Goal: Check status: Check status

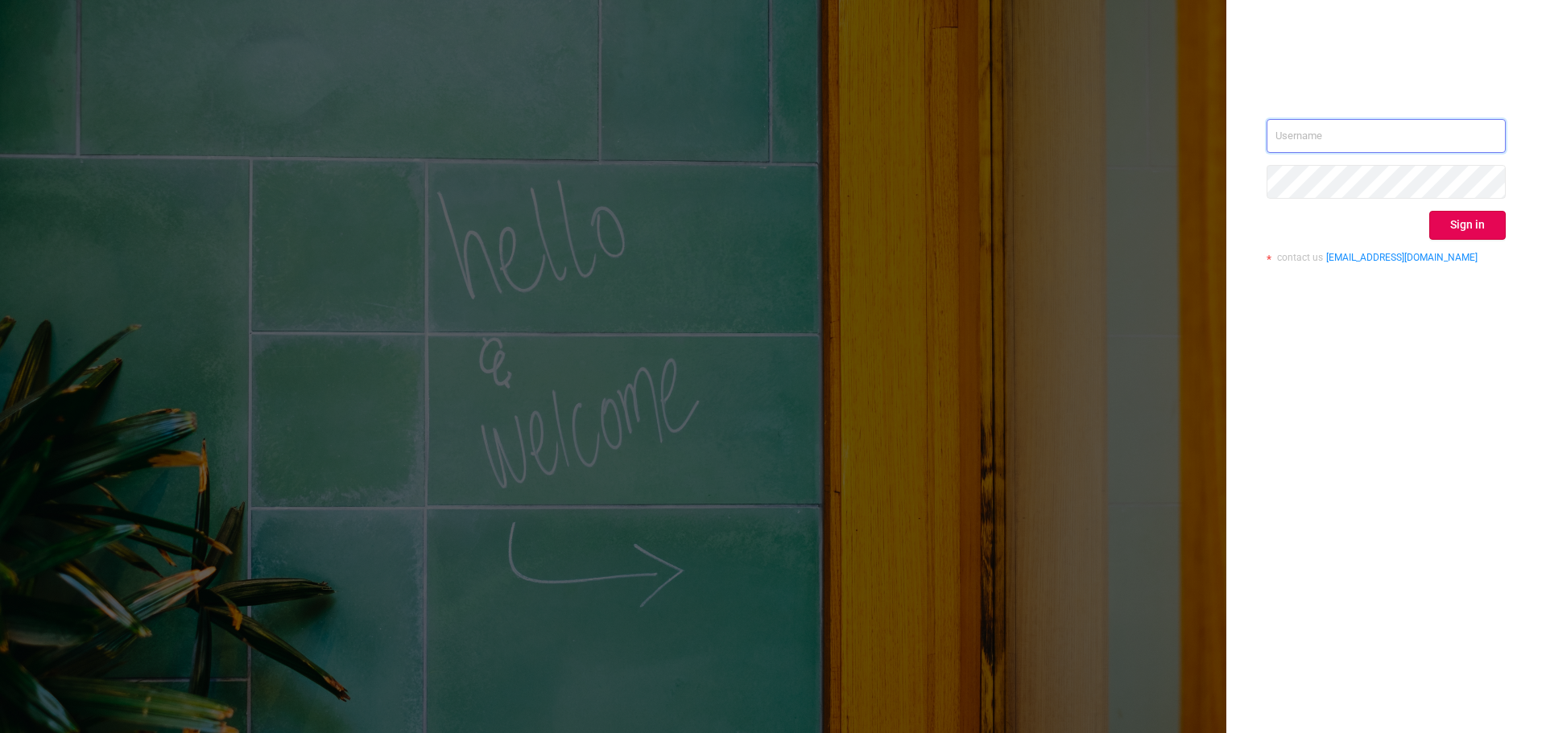
type input "[EMAIL_ADDRESS][DOMAIN_NAME]"
click at [1455, 225] on button "Sign in" at bounding box center [1467, 225] width 76 height 29
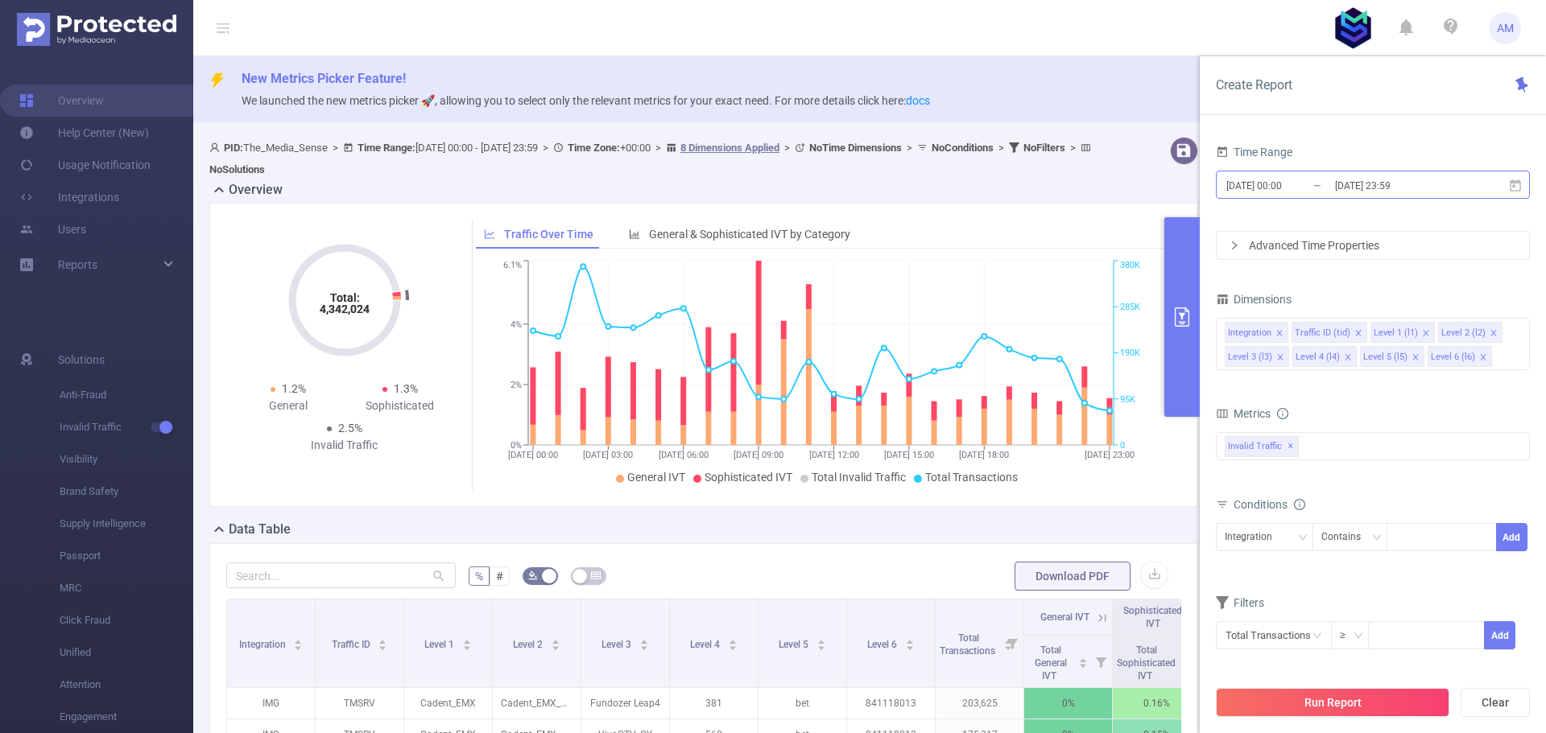
click at [1269, 191] on input "[DATE] 00:00" at bounding box center [1289, 186] width 130 height 22
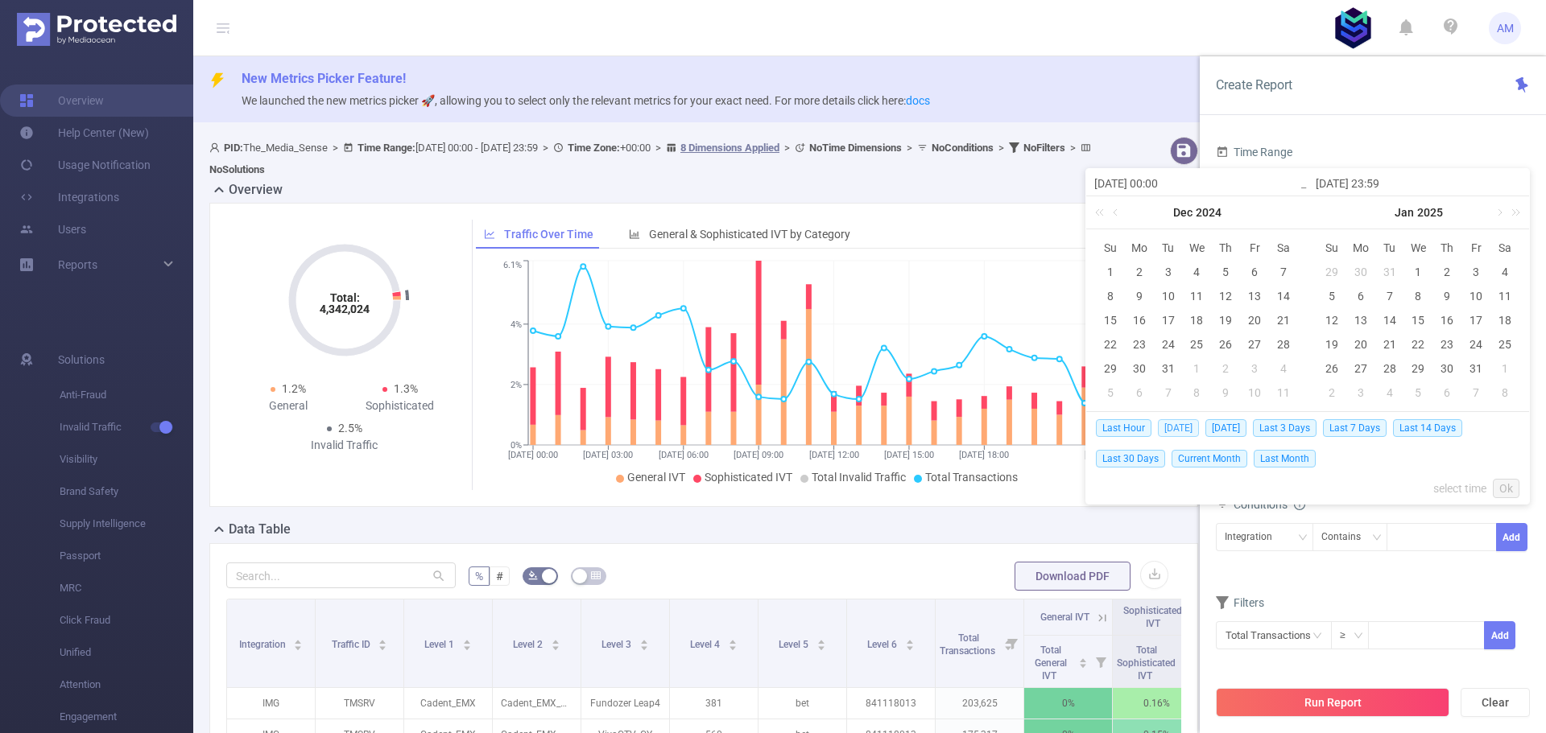
click at [1182, 427] on span "[DATE]" at bounding box center [1178, 428] width 41 height 18
type input "[DATE] 00:00"
type input "[DATE] 23:59"
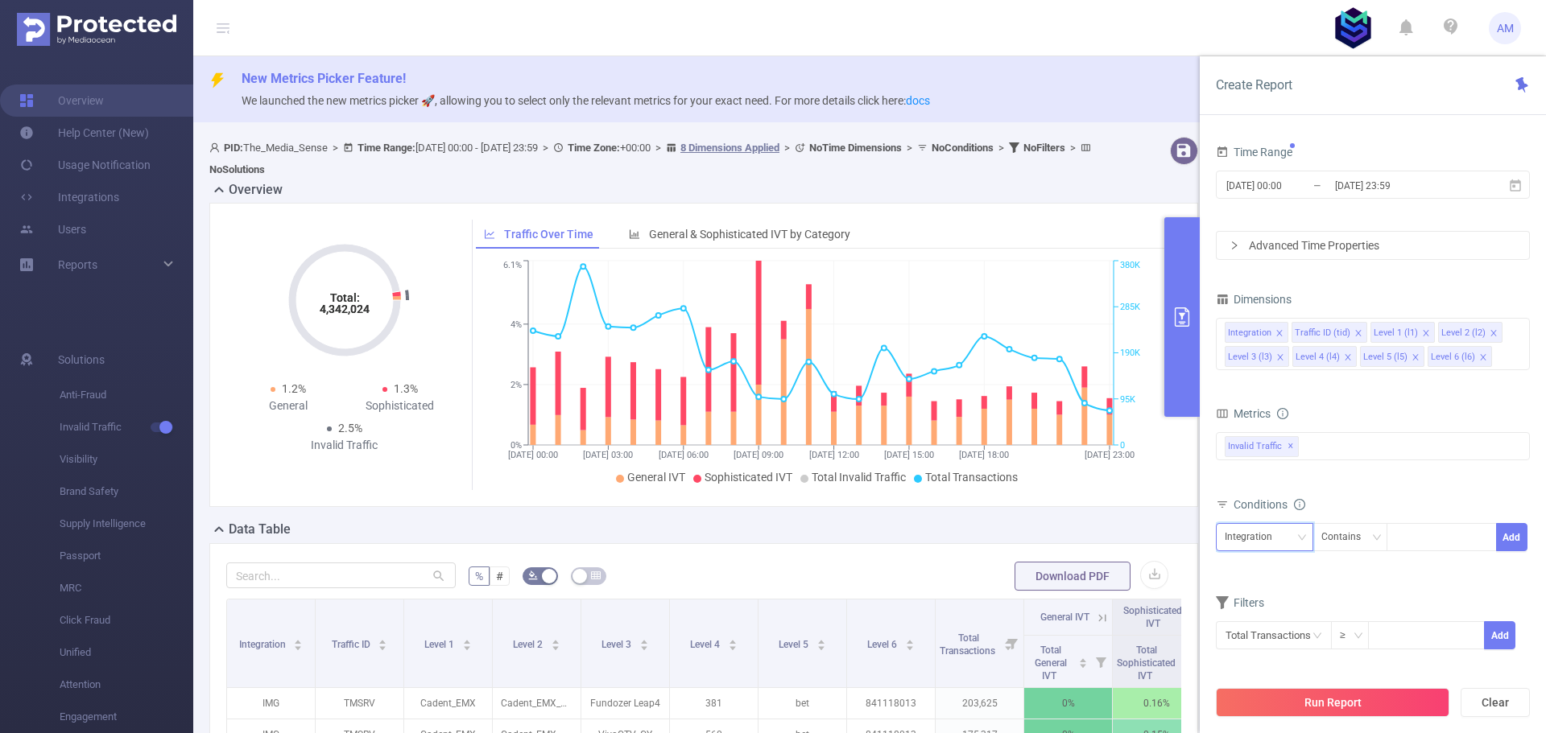
click at [1286, 531] on div "Integration" at bounding box center [1264, 537] width 80 height 27
click at [1254, 454] on li "Level 4 (l4)" at bounding box center [1263, 456] width 97 height 26
click at [1328, 534] on div "Contains" at bounding box center [1346, 537] width 51 height 27
click at [1335, 595] on li "Is" at bounding box center [1364, 597] width 107 height 26
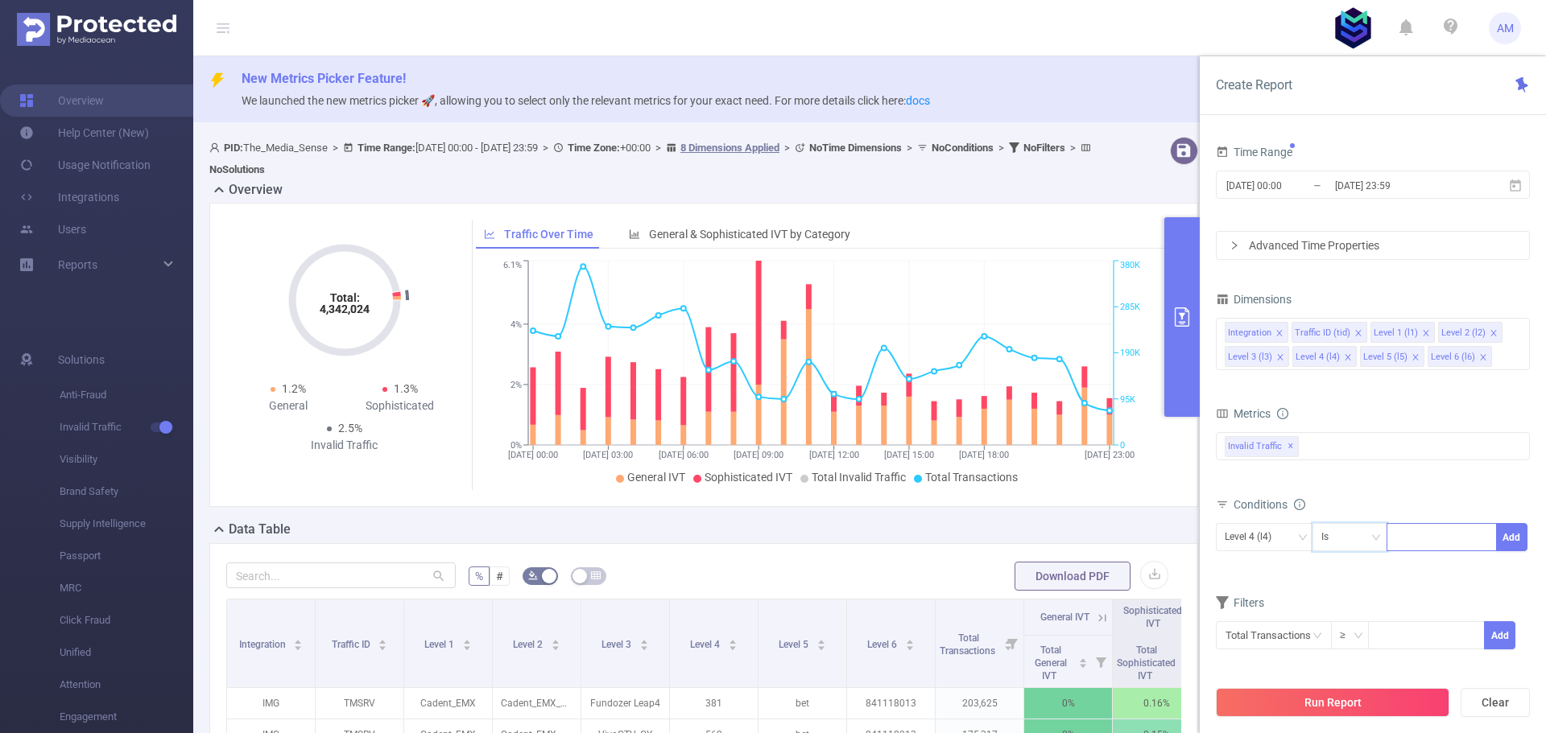
click at [1400, 532] on input at bounding box center [1398, 537] width 7 height 21
type input "1657"
click at [1370, 708] on button "Run Report" at bounding box center [1331, 702] width 233 height 29
